Goal: Information Seeking & Learning: Compare options

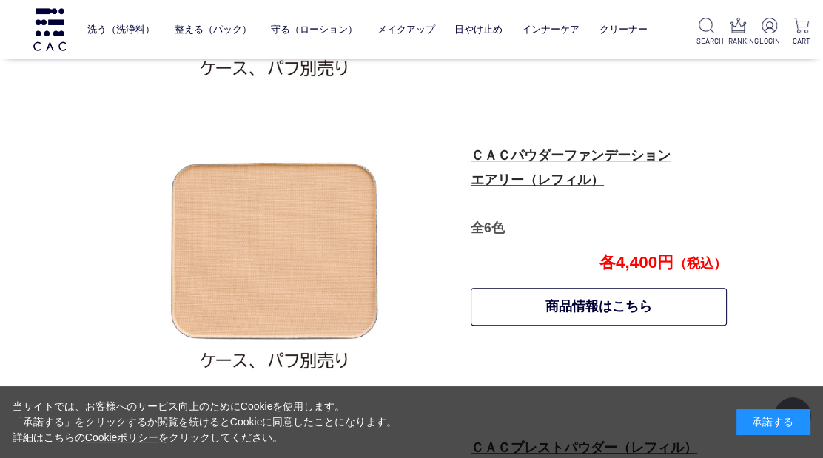
scroll to position [1020, 0]
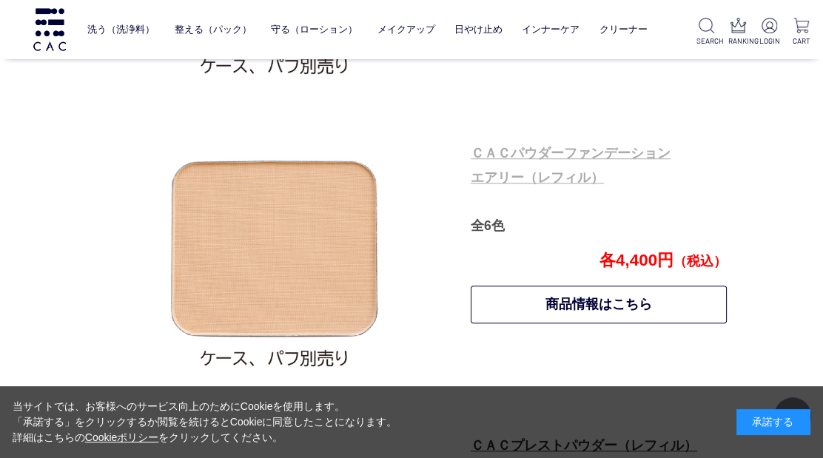
click at [560, 173] on link "ＣＡＣパウダーファンデーション エアリー（レフィル）" at bounding box center [571, 165] width 200 height 39
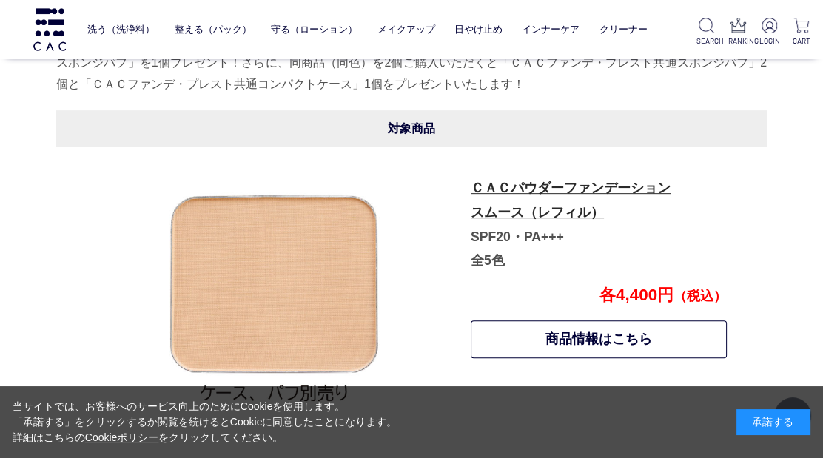
scroll to position [691, 0]
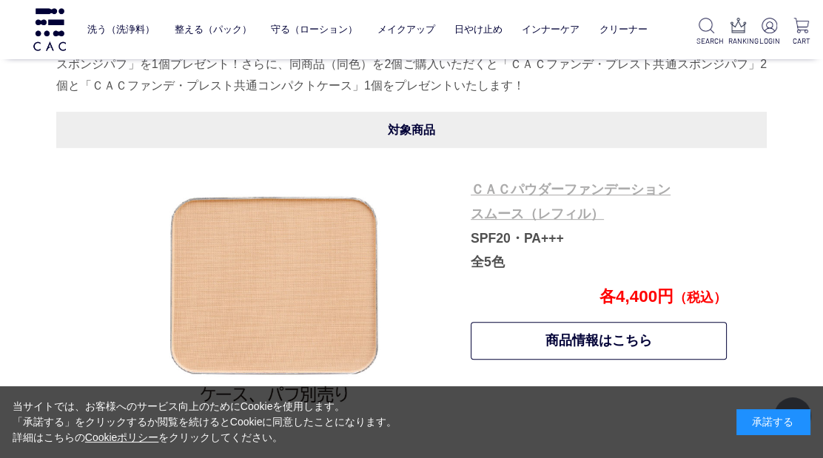
click at [536, 195] on link "ＣＡＣパウダーファンデーション スムース（レフィル）" at bounding box center [571, 201] width 200 height 39
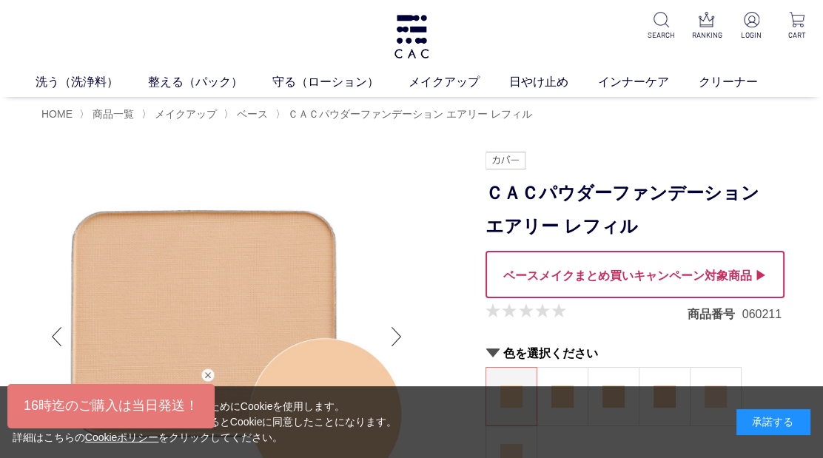
click at [660, 279] on div at bounding box center [635, 274] width 299 height 47
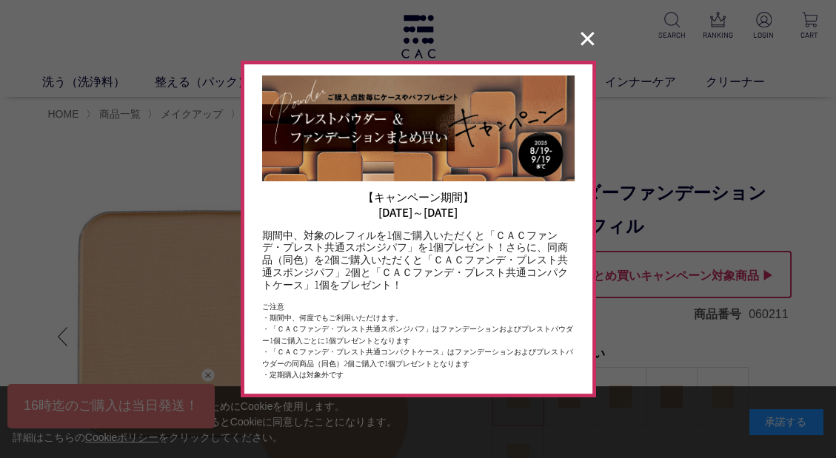
click at [580, 45] on button "✕" at bounding box center [587, 39] width 29 height 28
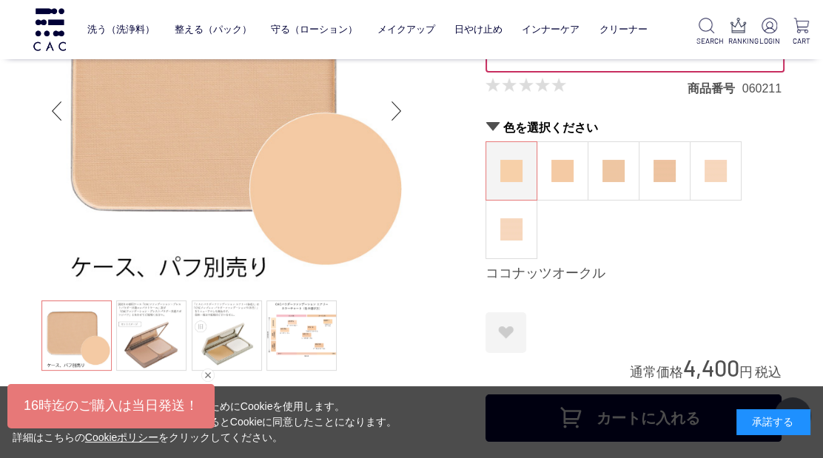
scroll to position [164, 0]
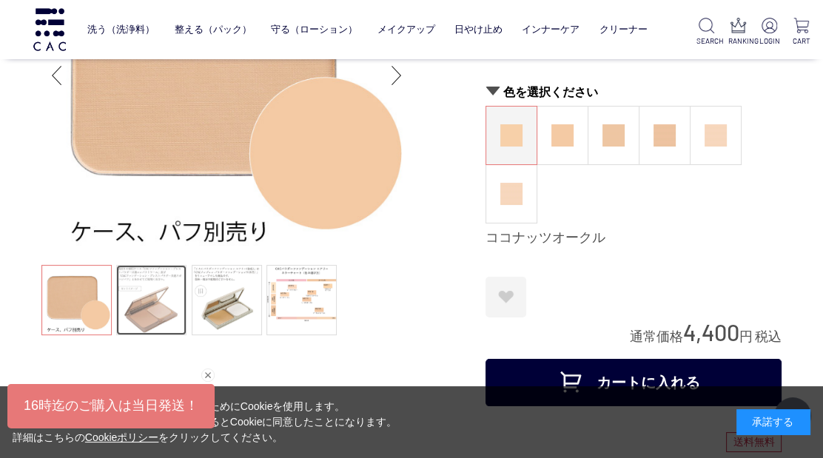
click at [175, 298] on link at bounding box center [151, 300] width 70 height 70
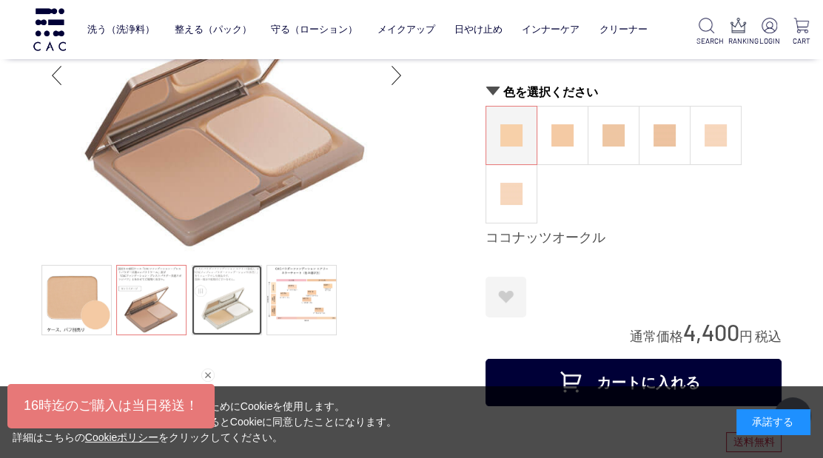
click at [244, 320] on link at bounding box center [227, 300] width 70 height 70
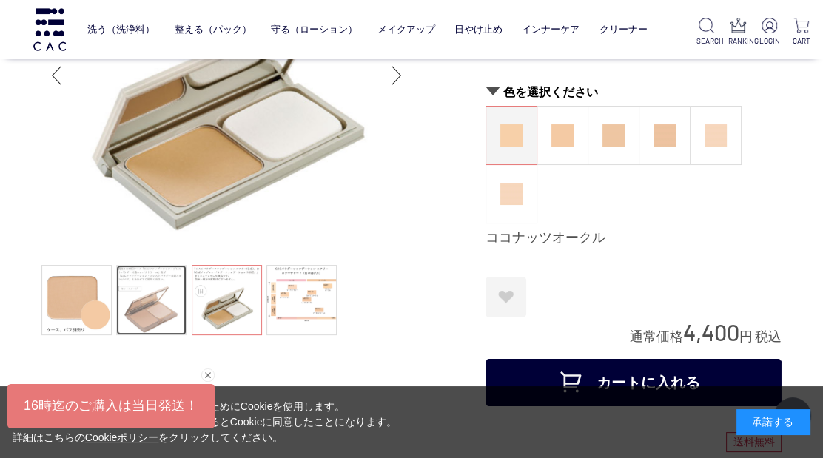
click at [158, 298] on link at bounding box center [151, 300] width 70 height 70
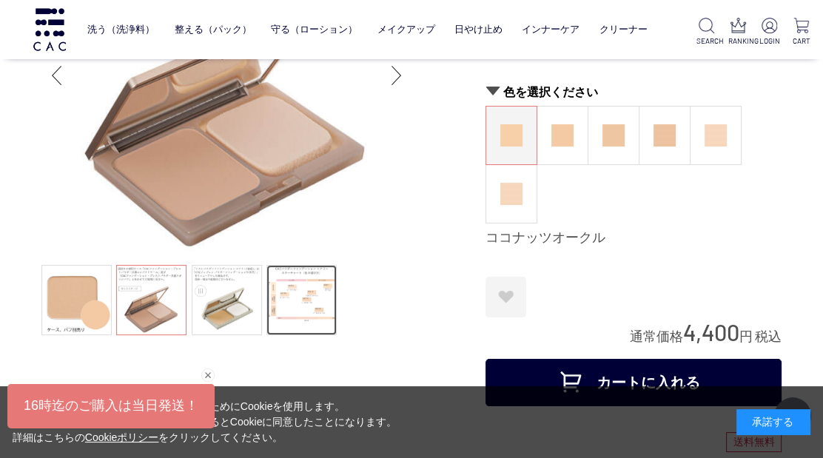
click at [306, 302] on link at bounding box center [301, 300] width 70 height 70
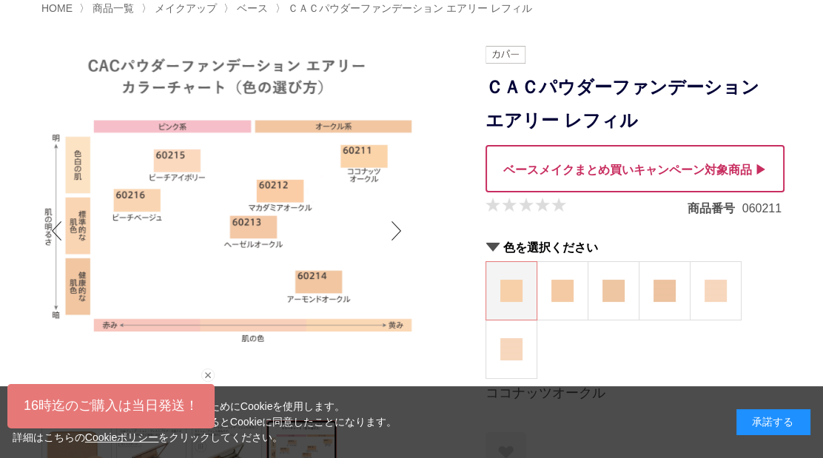
scroll to position [82, 0]
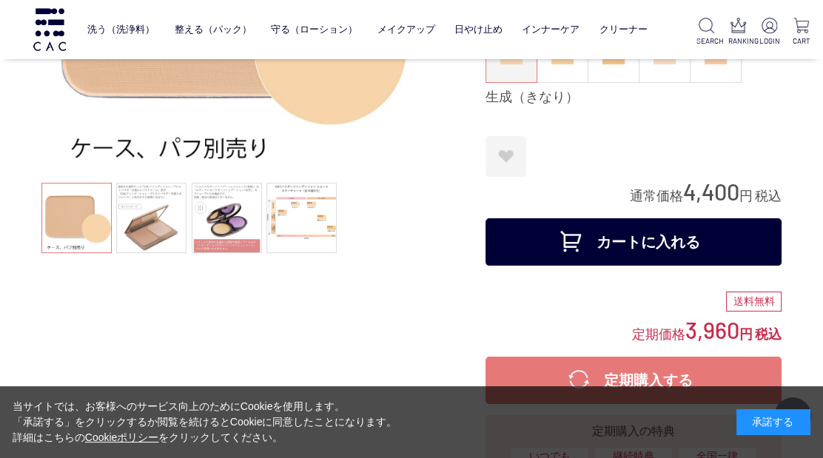
scroll to position [164, 0]
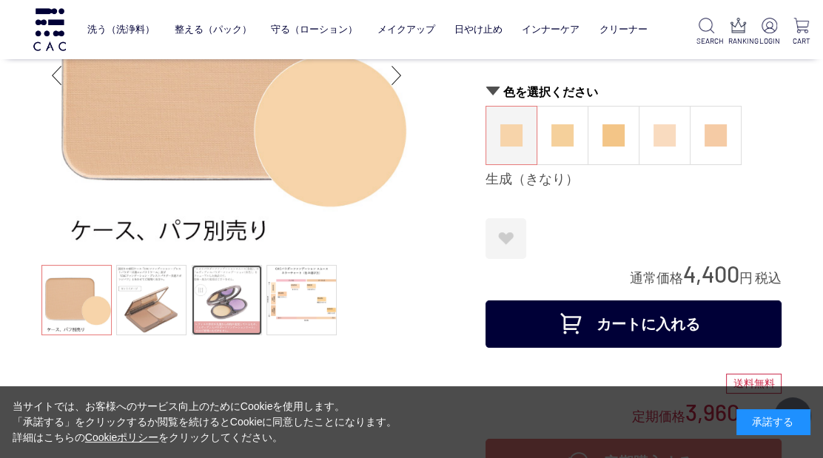
click at [219, 291] on link at bounding box center [227, 300] width 70 height 70
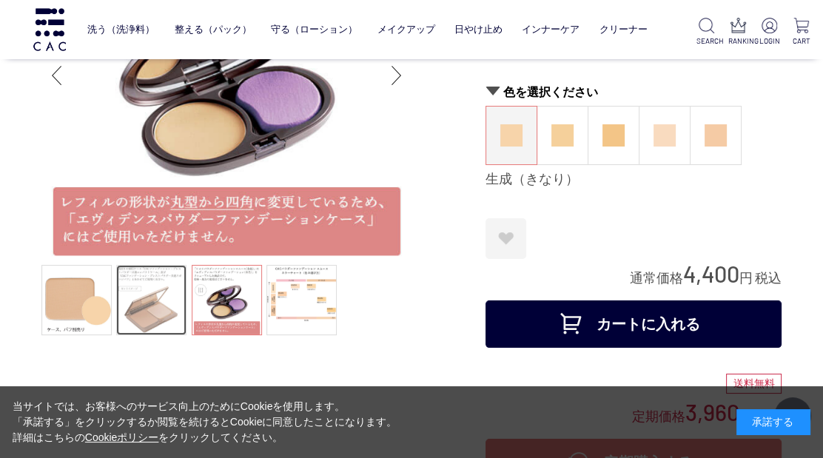
click at [158, 300] on link at bounding box center [151, 300] width 70 height 70
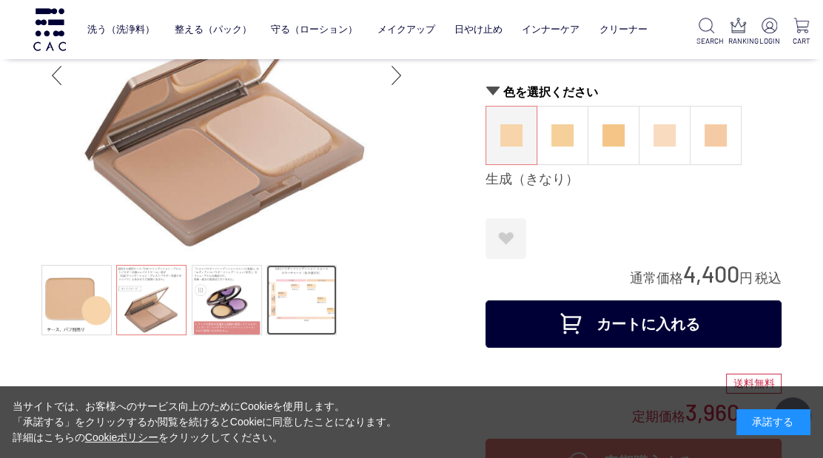
click at [303, 302] on link at bounding box center [301, 300] width 70 height 70
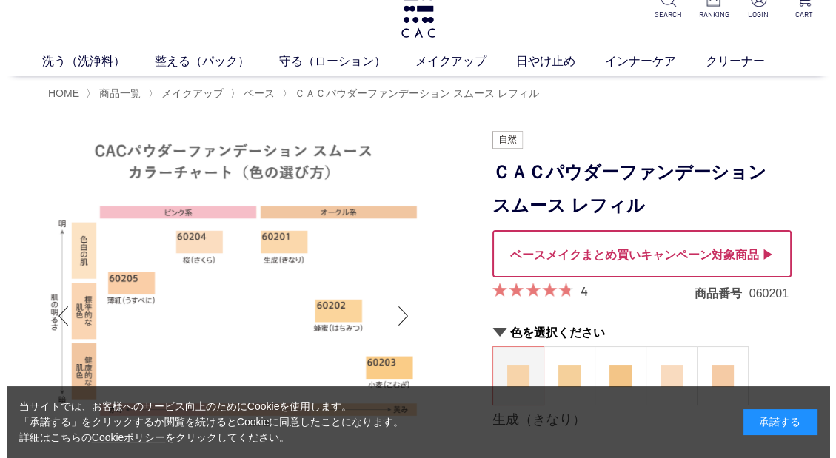
scroll to position [0, 0]
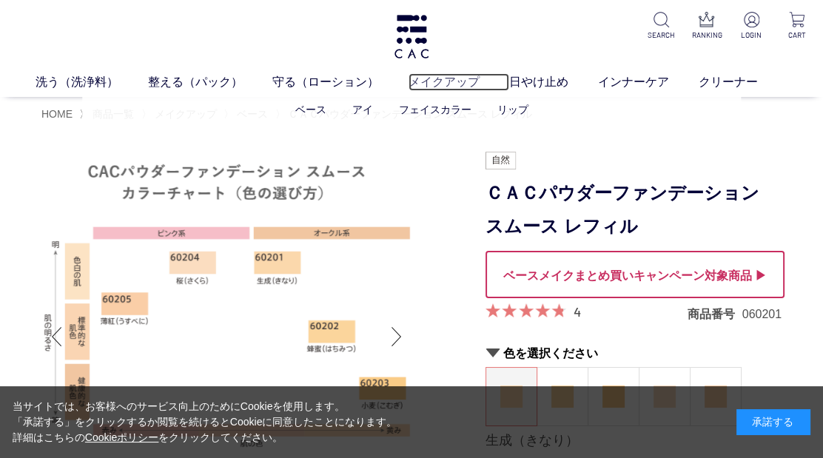
click at [439, 81] on link "メイクアップ" at bounding box center [459, 82] width 101 height 18
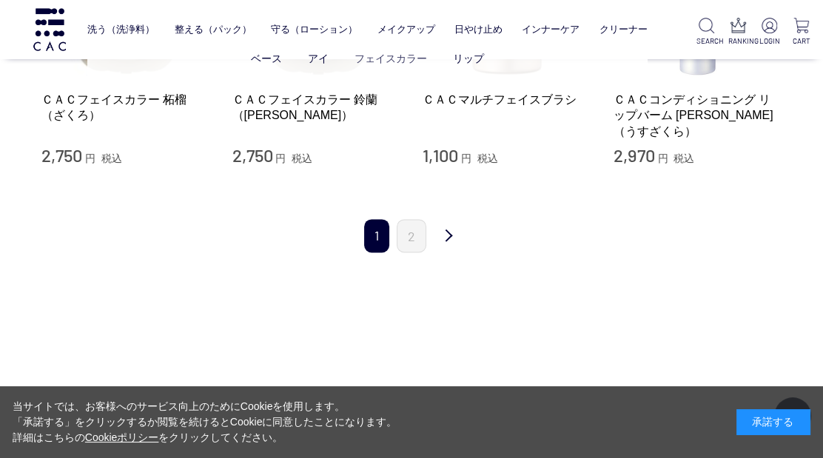
scroll to position [1891, 0]
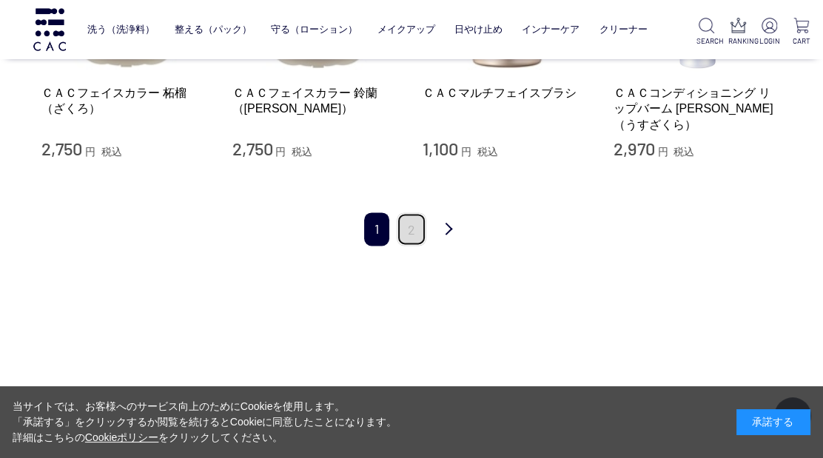
click at [414, 212] on link "2" at bounding box center [412, 228] width 30 height 33
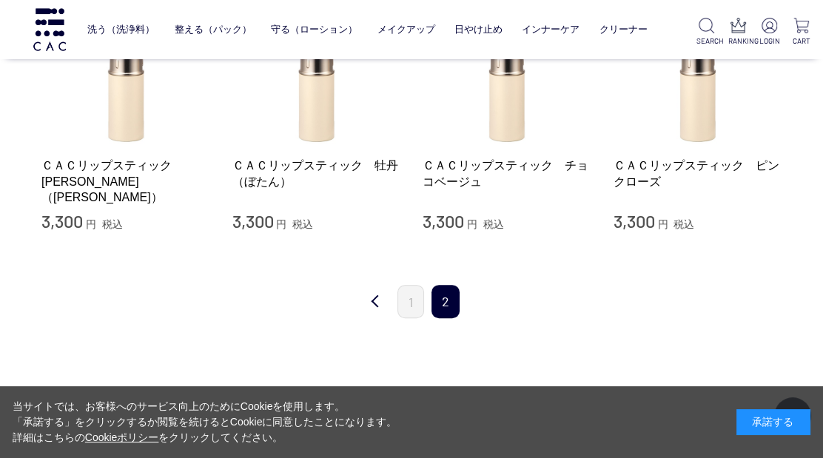
scroll to position [329, 0]
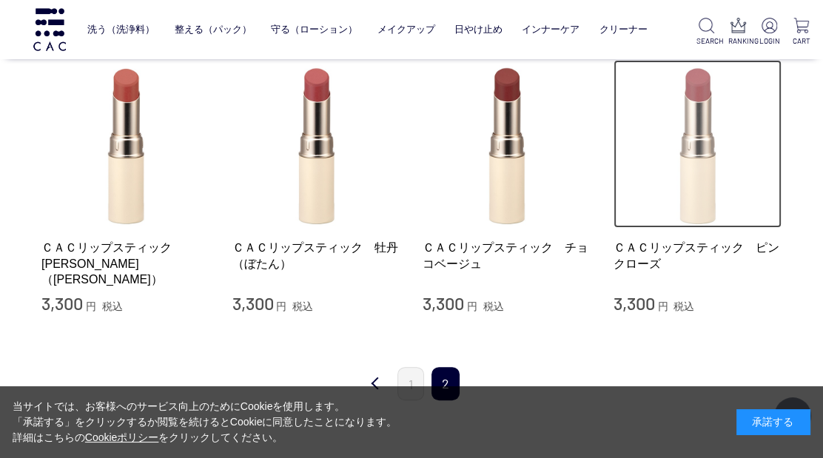
click at [695, 112] on img at bounding box center [698, 144] width 169 height 169
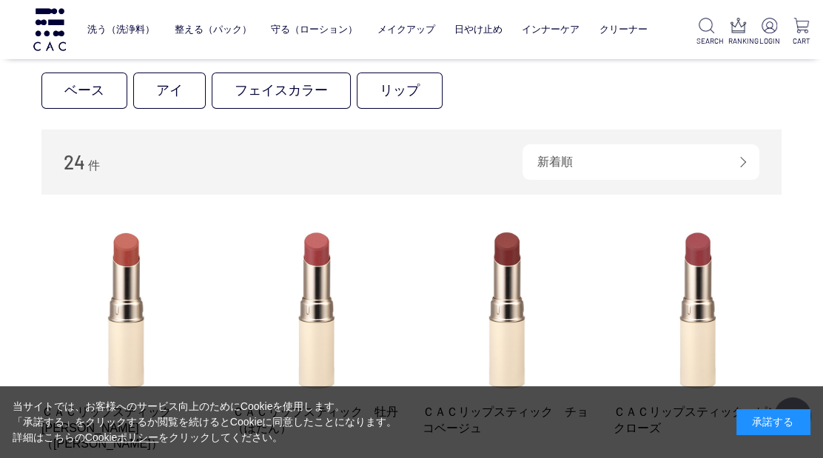
scroll to position [411, 0]
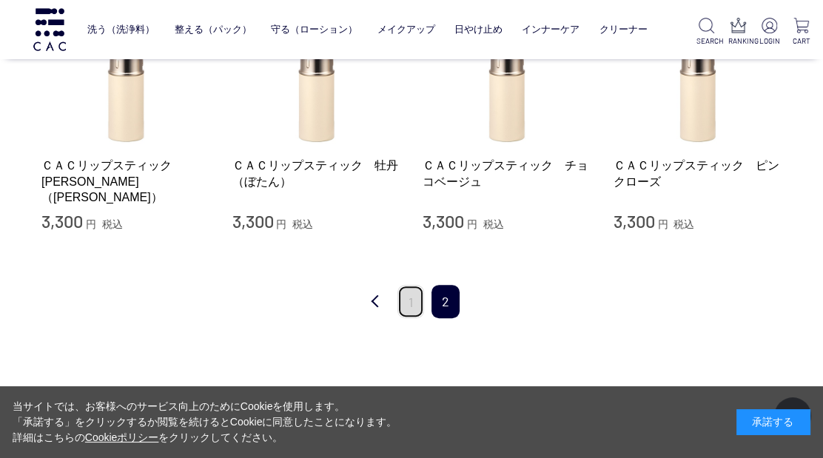
click at [406, 305] on link "1" at bounding box center [410, 301] width 27 height 33
click at [55, 21] on img at bounding box center [49, 29] width 37 height 42
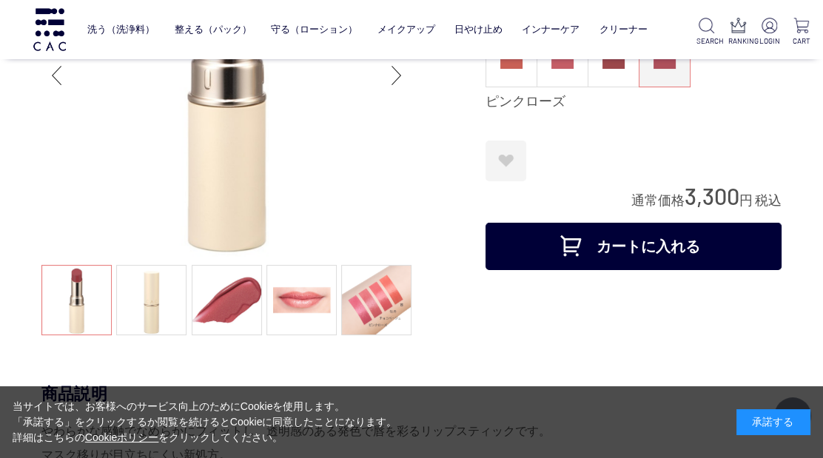
scroll to position [82, 0]
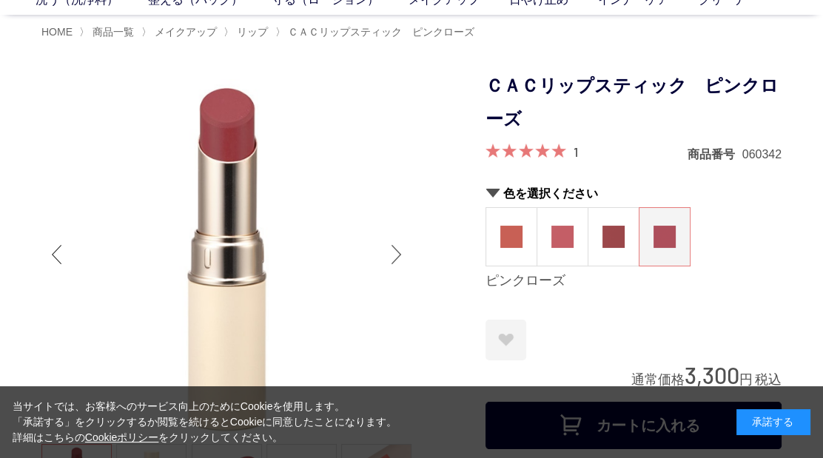
click at [400, 248] on div "Next slide" at bounding box center [397, 254] width 30 height 59
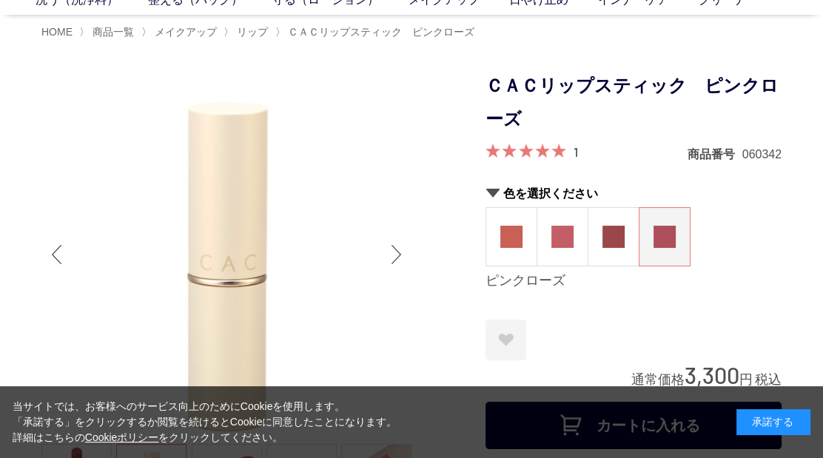
click at [400, 248] on div "Next slide" at bounding box center [397, 254] width 30 height 59
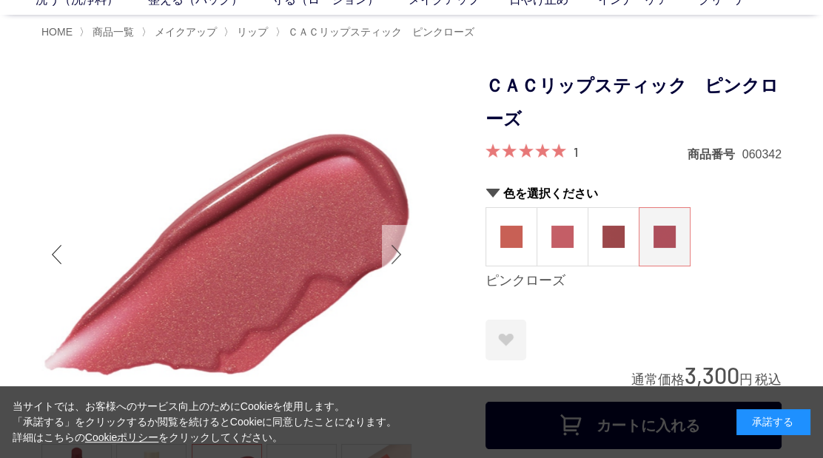
click at [400, 248] on div "Next slide" at bounding box center [397, 254] width 30 height 59
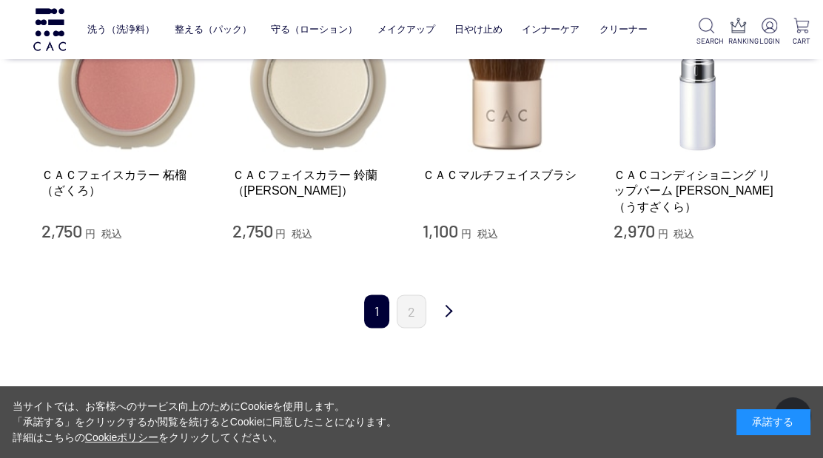
scroll to position [1973, 0]
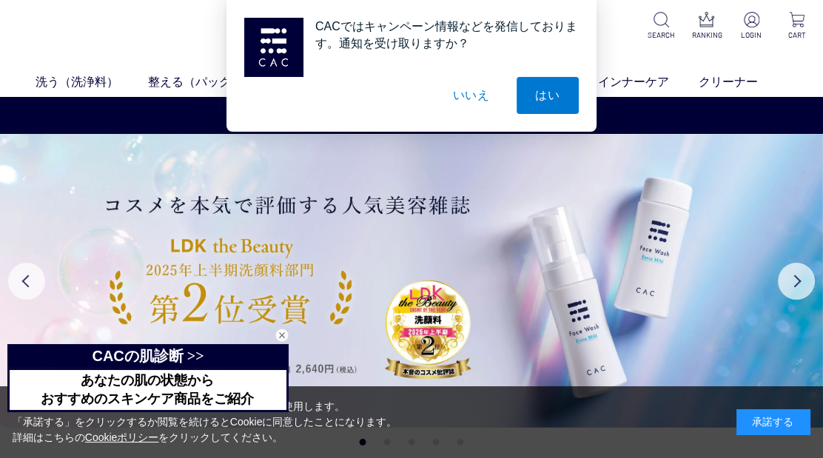
scroll to position [246, 0]
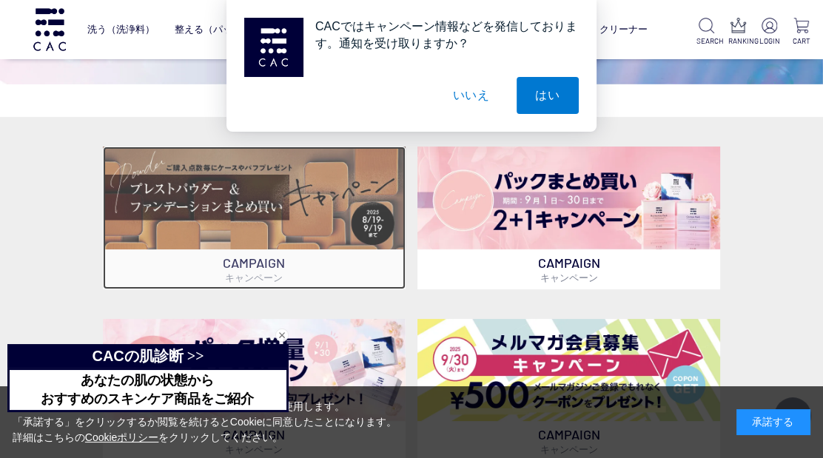
click at [215, 226] on img at bounding box center [254, 198] width 303 height 103
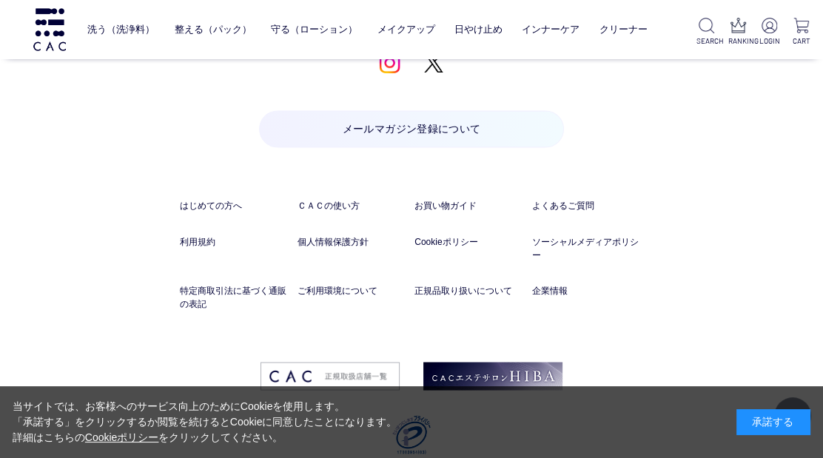
scroll to position [8126, 0]
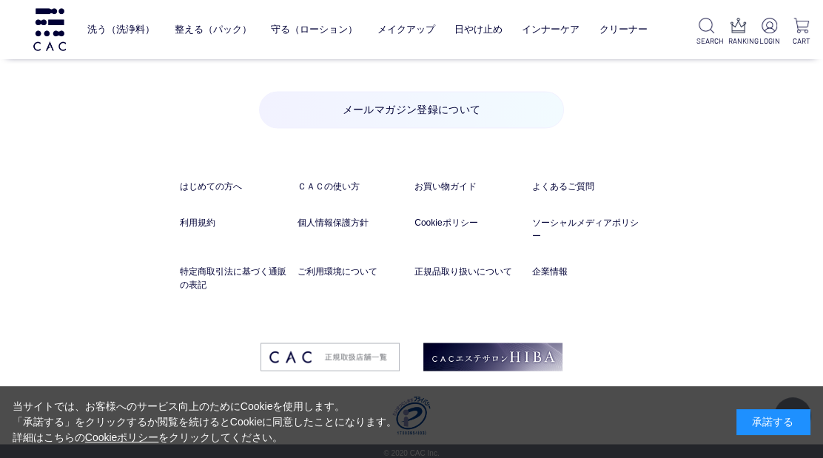
drag, startPoint x: 19, startPoint y: 0, endPoint x: 110, endPoint y: 293, distance: 306.9
click at [400, 31] on link "メイクアップ" at bounding box center [406, 29] width 58 height 33
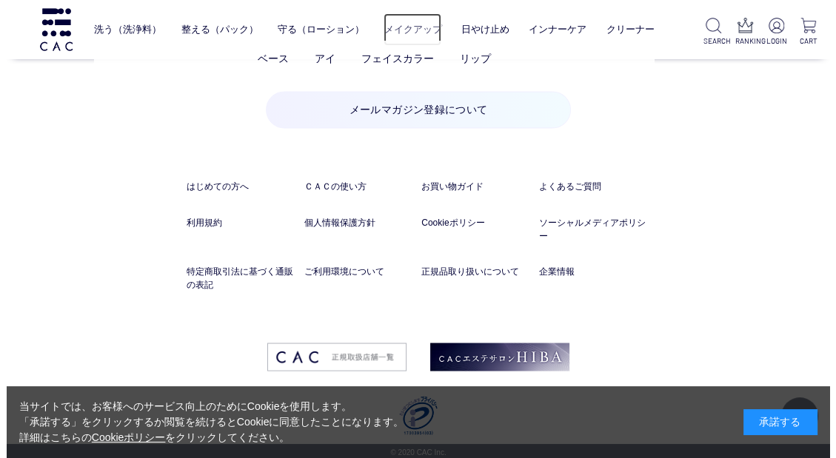
scroll to position [8115, 0]
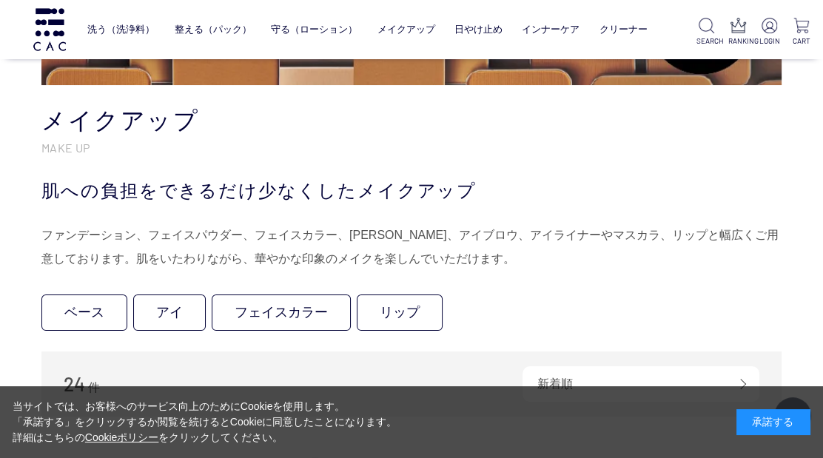
scroll to position [329, 0]
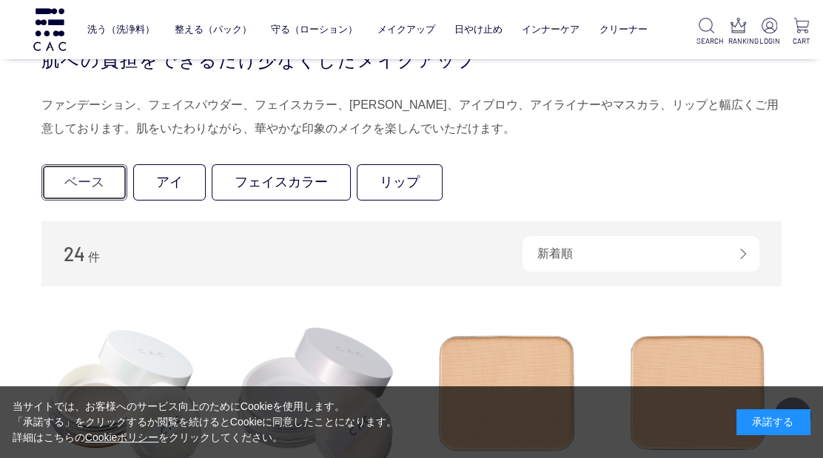
click at [75, 181] on link "ベース" at bounding box center [84, 182] width 86 height 36
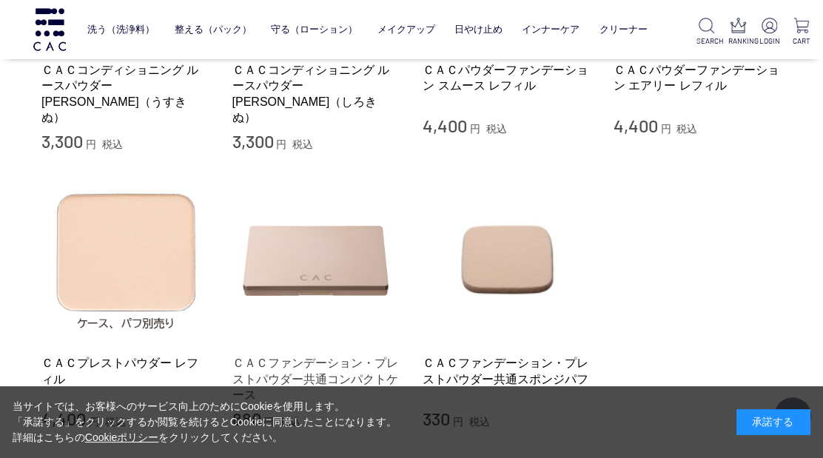
scroll to position [575, 0]
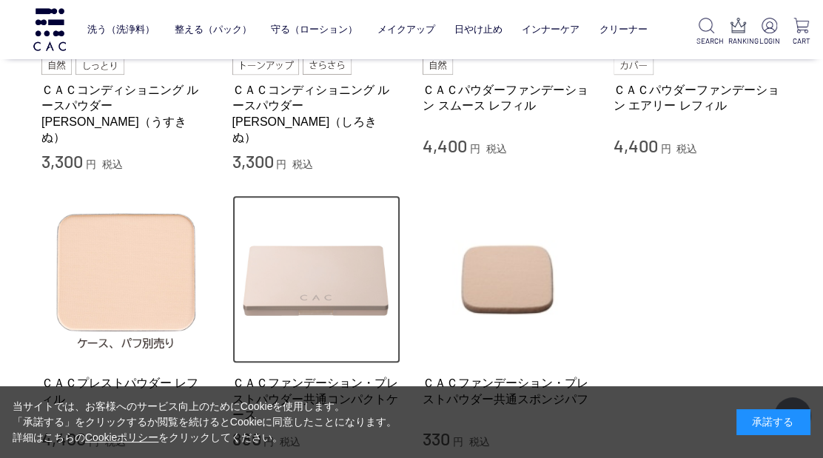
click at [304, 271] on img at bounding box center [316, 279] width 169 height 169
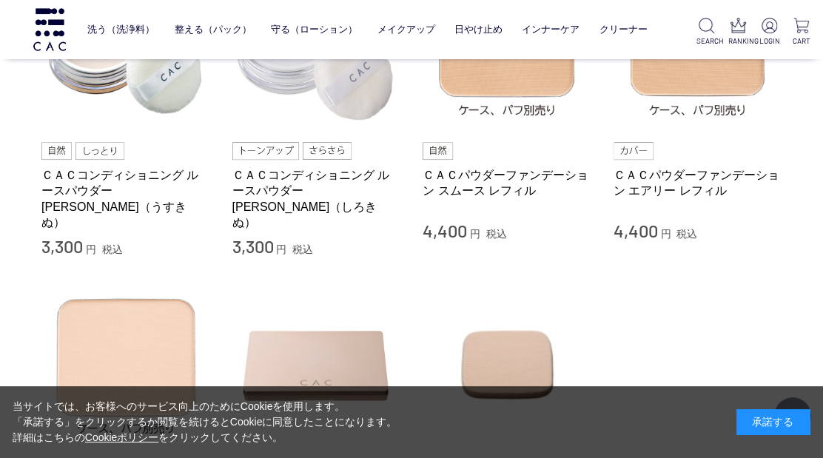
scroll to position [329, 0]
